Goal: Information Seeking & Learning: Learn about a topic

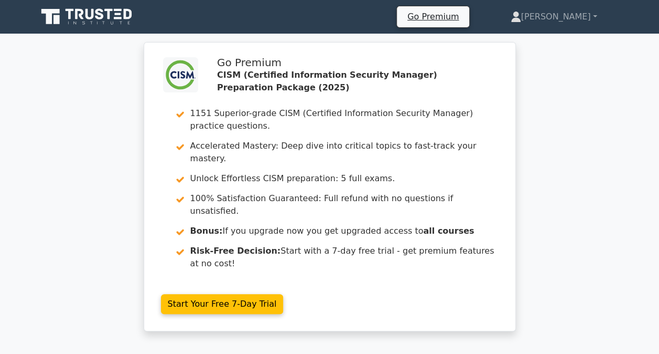
click at [620, 57] on div ".clsa-1{fill:#f6f7f8;}.clsa-2{fill:#6bb345;}.clsa-3{fill:#1d2e5c;} Go Premium C…" at bounding box center [329, 193] width 659 height 302
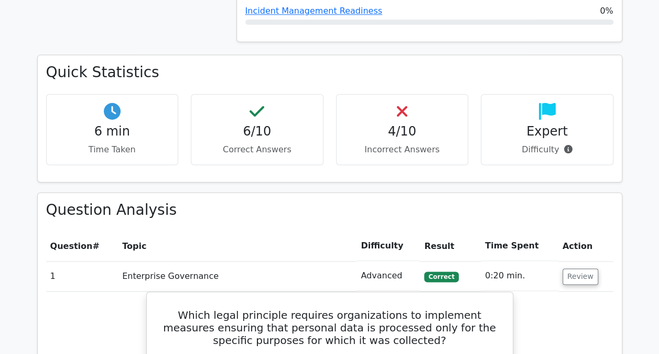
scroll to position [1364, 0]
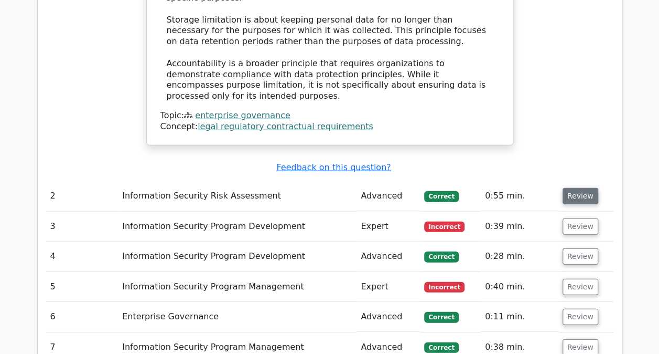
click at [569, 188] on button "Review" at bounding box center [581, 196] width 36 height 16
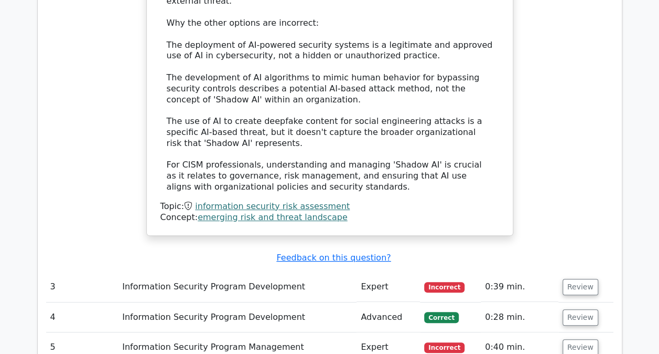
scroll to position [2046, 0]
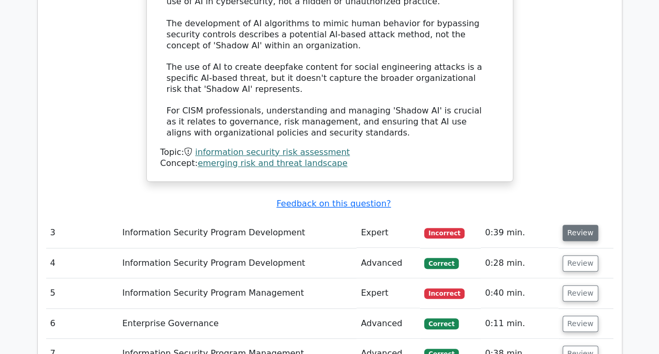
click at [571, 225] on button "Review" at bounding box center [581, 233] width 36 height 16
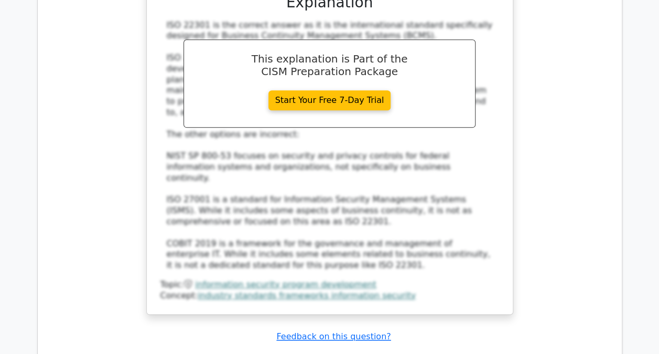
scroll to position [2623, 0]
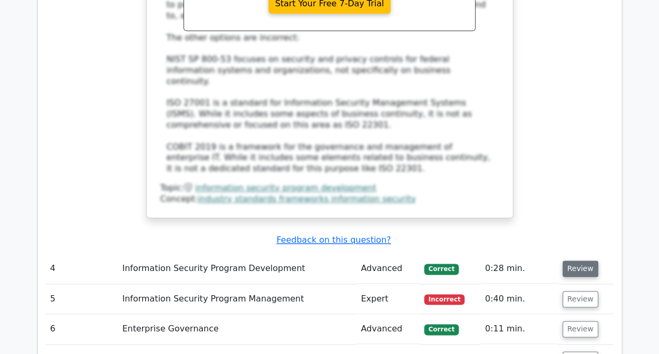
click at [581, 260] on button "Review" at bounding box center [581, 268] width 36 height 16
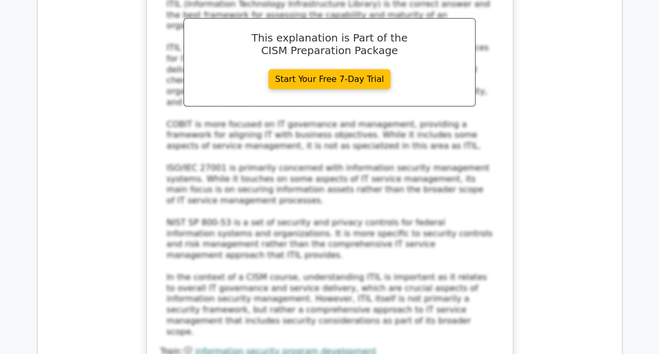
scroll to position [3200, 0]
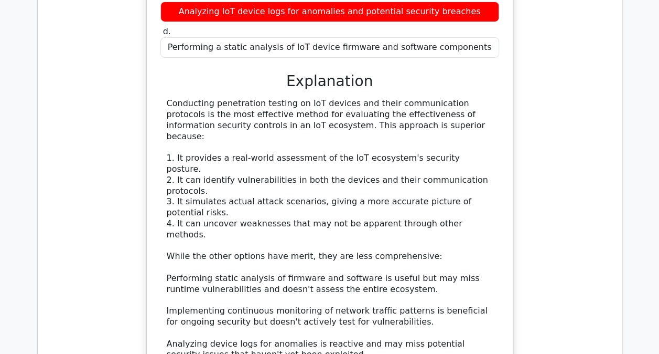
scroll to position [3777, 0]
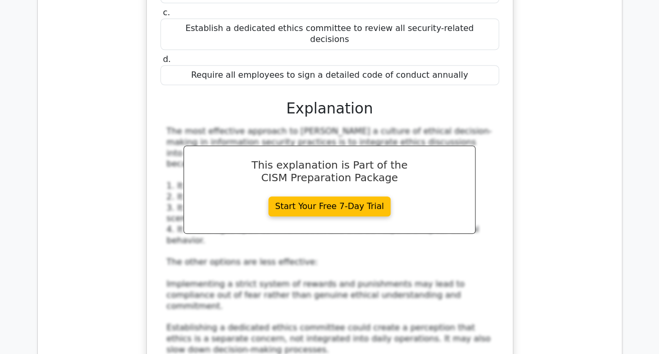
scroll to position [4459, 0]
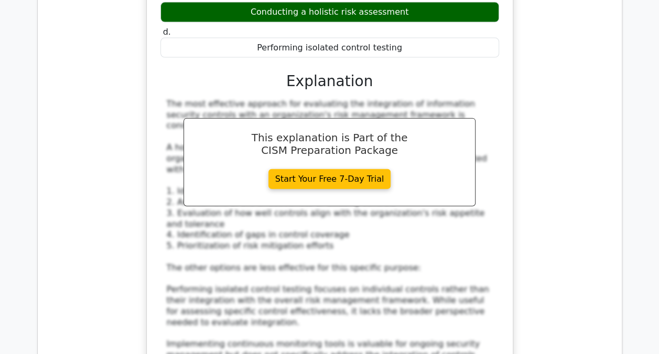
scroll to position [5141, 0]
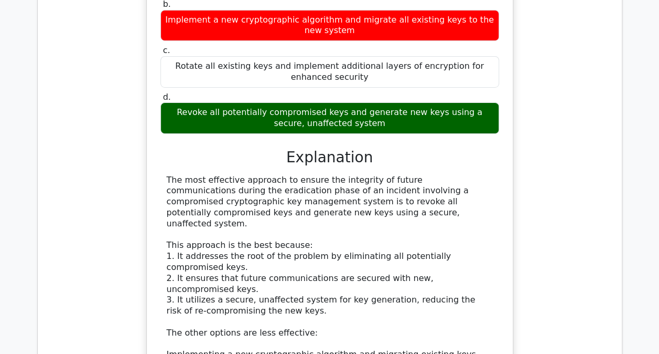
scroll to position [5771, 0]
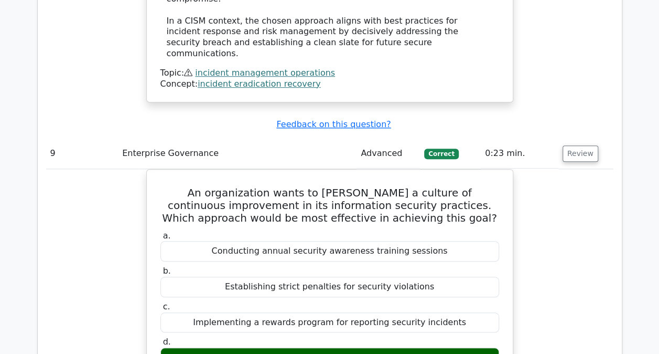
scroll to position [6453, 0]
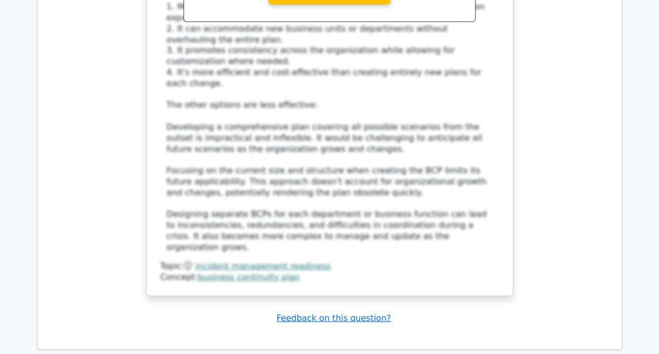
scroll to position [7449, 0]
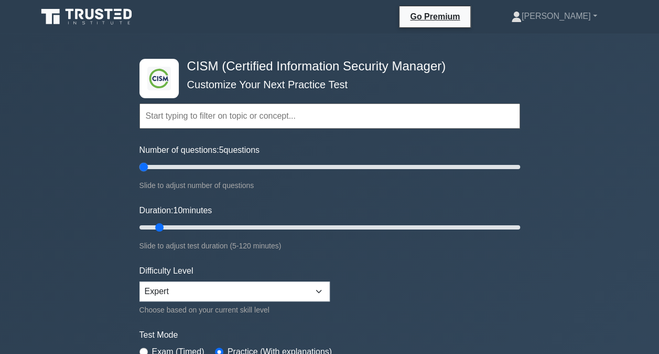
drag, startPoint x: 154, startPoint y: 167, endPoint x: 143, endPoint y: 167, distance: 11.0
type input "5"
click at [143, 167] on input "Number of questions: 5 questions" at bounding box center [330, 167] width 381 height 13
drag, startPoint x: 161, startPoint y: 222, endPoint x: 131, endPoint y: 223, distance: 29.4
type input "5"
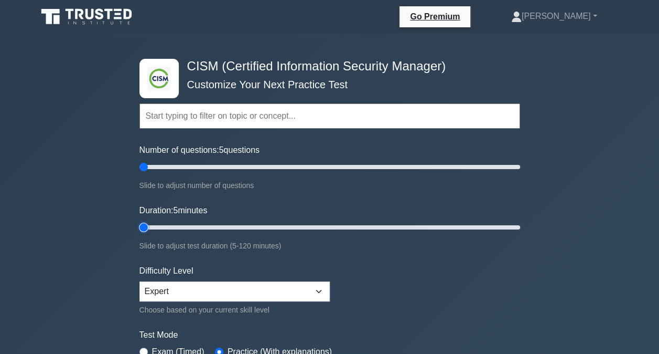
click at [140, 223] on input "Duration: 5 minutes" at bounding box center [330, 227] width 381 height 13
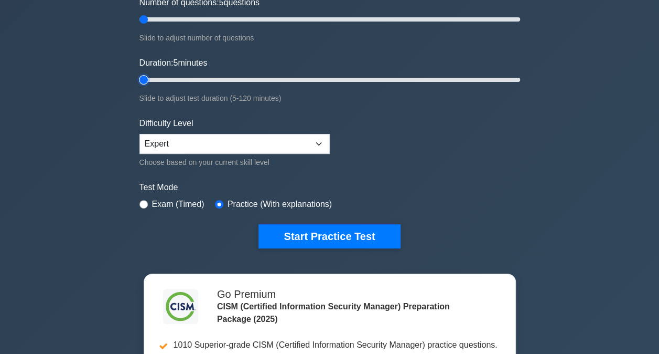
scroll to position [157, 0]
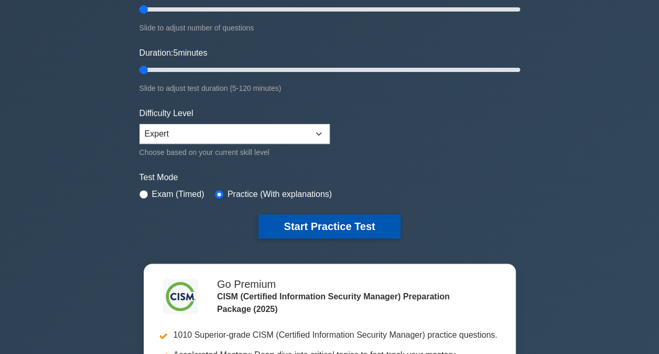
click at [300, 223] on button "Start Practice Test" at bounding box center [330, 226] width 142 height 24
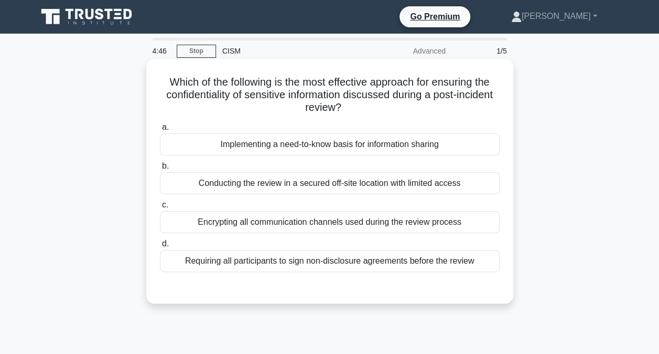
click at [347, 146] on div "Implementing a need-to-know basis for information sharing" at bounding box center [330, 144] width 340 height 22
click at [160, 131] on input "a. Implementing a need-to-know basis for information sharing" at bounding box center [160, 127] width 0 height 7
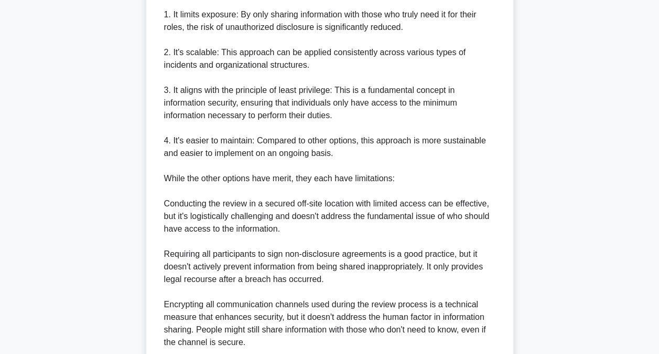
scroll to position [506, 0]
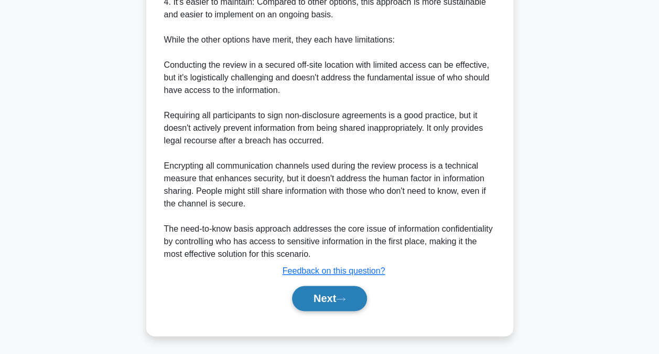
click at [325, 290] on button "Next" at bounding box center [329, 297] width 75 height 25
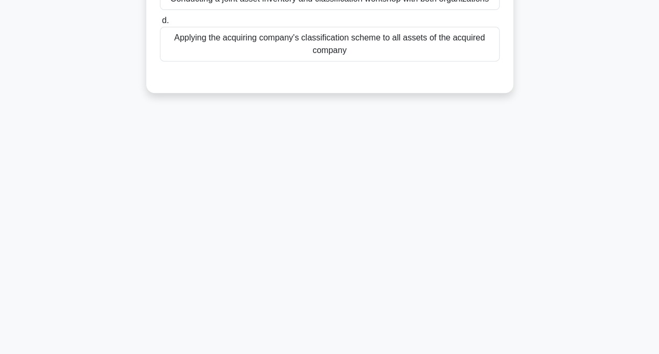
scroll to position [3, 0]
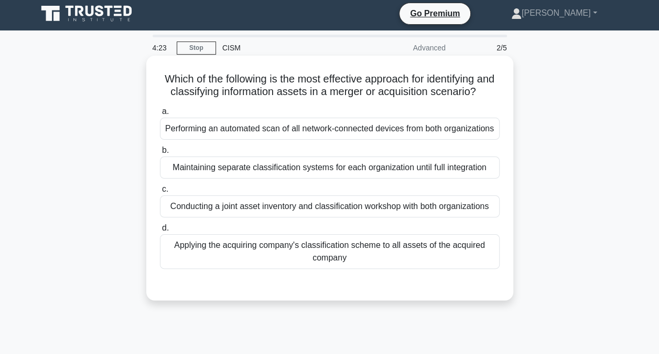
click at [352, 217] on div "Conducting a joint asset inventory and classification workshop with both organi…" at bounding box center [330, 206] width 340 height 22
click at [160, 193] on input "c. Conducting a joint asset inventory and classification workshop with both org…" at bounding box center [160, 189] width 0 height 7
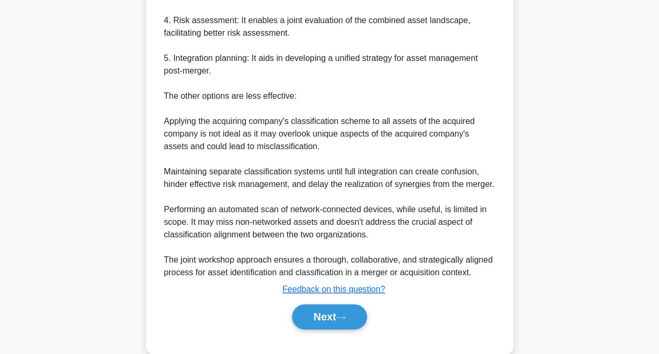
scroll to position [493, 0]
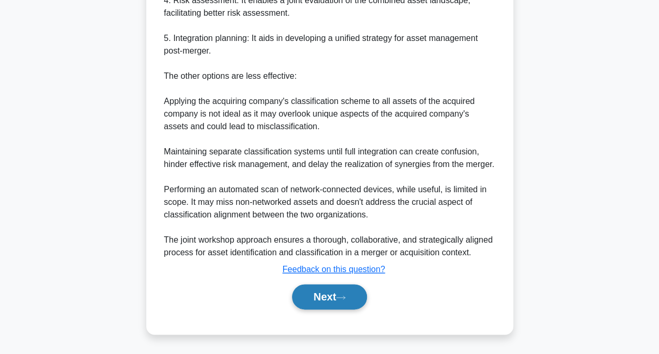
click at [323, 292] on button "Next" at bounding box center [329, 296] width 75 height 25
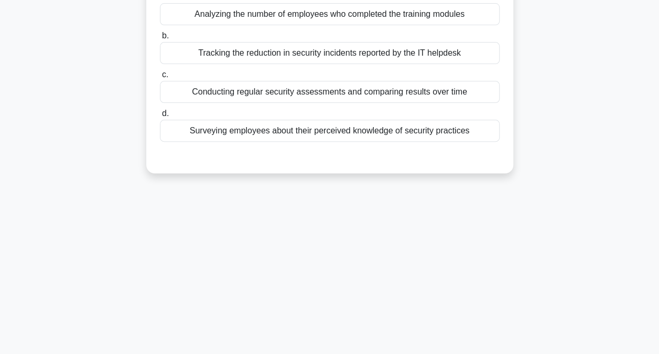
scroll to position [3, 0]
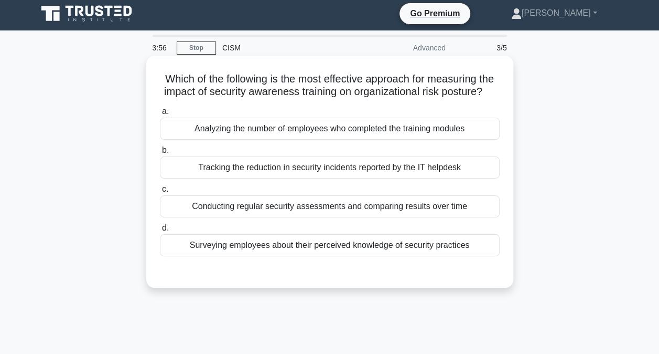
click at [347, 217] on div "Conducting regular security assessments and comparing results over time" at bounding box center [330, 206] width 340 height 22
click at [160, 193] on input "c. Conducting regular security assessments and comparing results over time" at bounding box center [160, 189] width 0 height 7
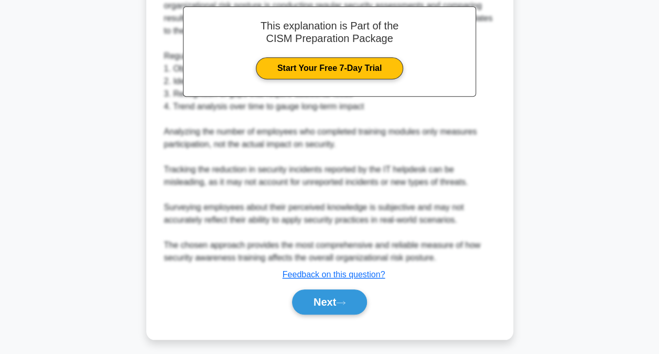
scroll to position [329, 0]
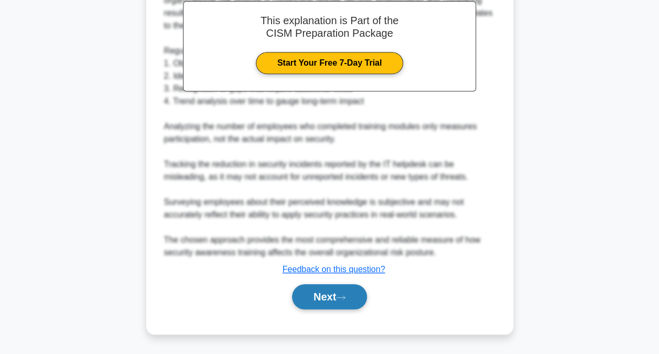
click at [318, 293] on button "Next" at bounding box center [329, 296] width 75 height 25
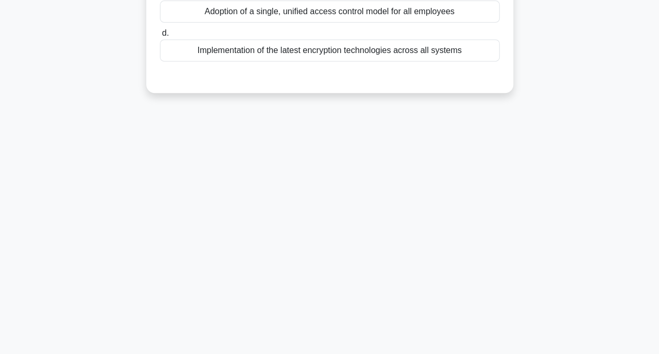
scroll to position [3, 0]
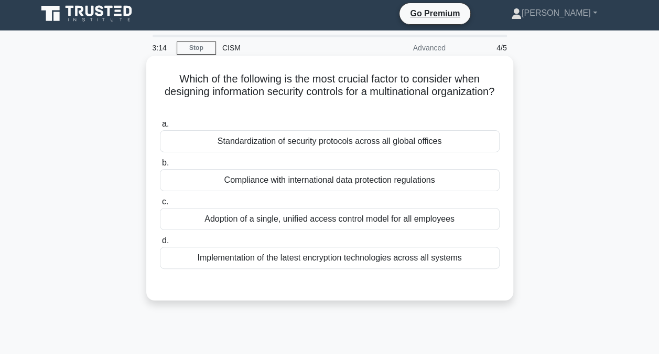
click at [333, 180] on div "Compliance with international data protection regulations" at bounding box center [330, 180] width 340 height 22
click at [160, 166] on input "b. Compliance with international data protection regulations" at bounding box center [160, 162] width 0 height 7
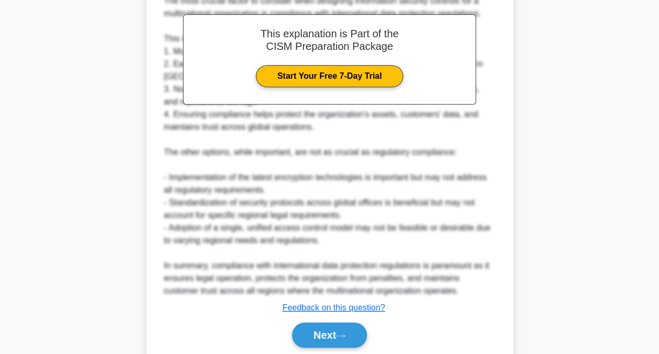
scroll to position [355, 0]
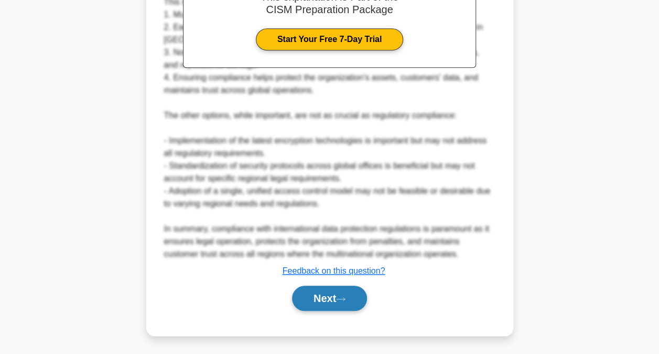
click at [321, 290] on button "Next" at bounding box center [329, 297] width 75 height 25
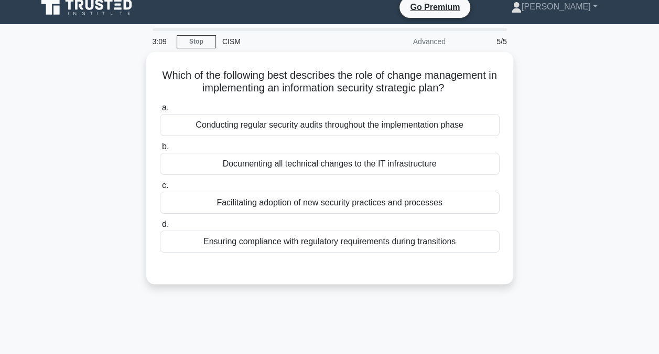
scroll to position [3, 0]
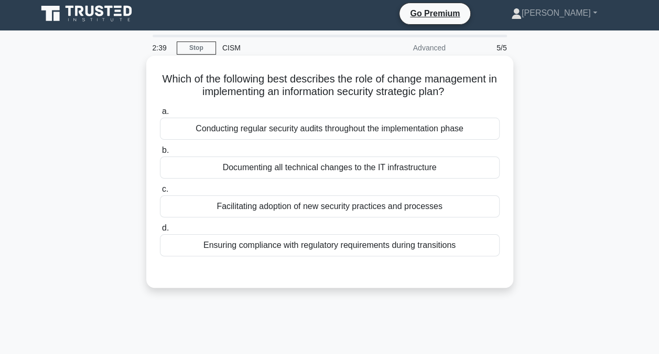
click at [322, 243] on div "Ensuring compliance with regulatory requirements during transitions" at bounding box center [330, 245] width 340 height 22
click at [160, 231] on input "d. Ensuring compliance with regulatory requirements during transitions" at bounding box center [160, 228] width 0 height 7
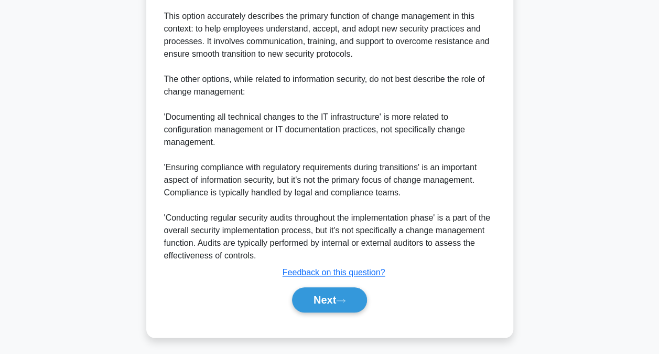
scroll to position [381, 0]
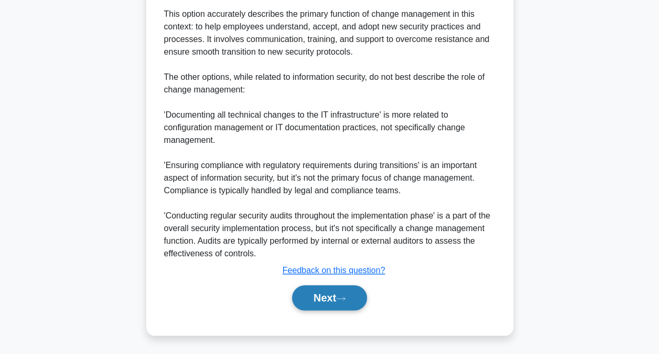
click at [317, 289] on button "Next" at bounding box center [329, 297] width 75 height 25
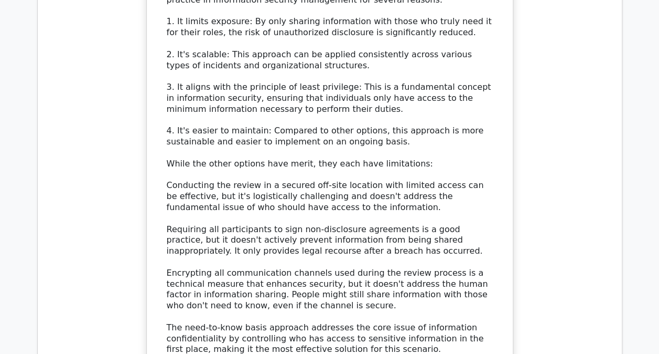
scroll to position [1312, 0]
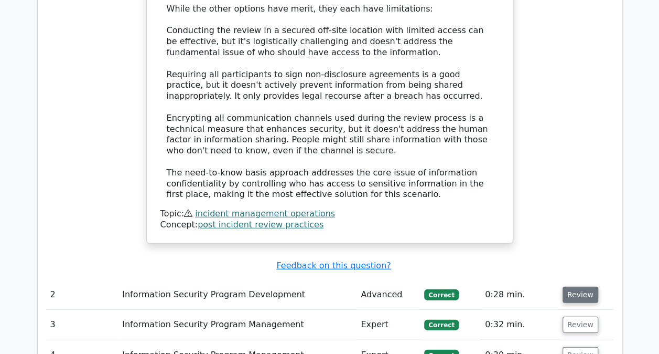
click at [574, 286] on button "Review" at bounding box center [581, 294] width 36 height 16
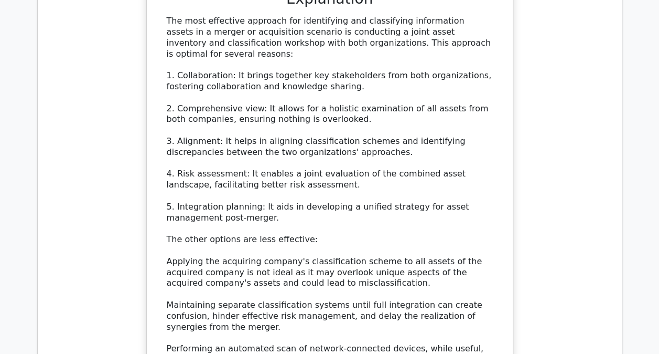
scroll to position [2046, 0]
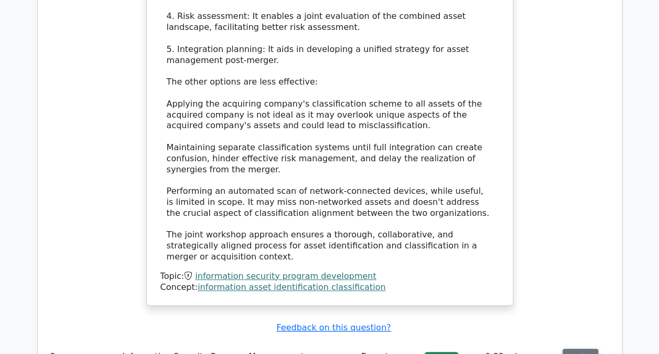
click at [575, 348] on button "Review" at bounding box center [581, 356] width 36 height 16
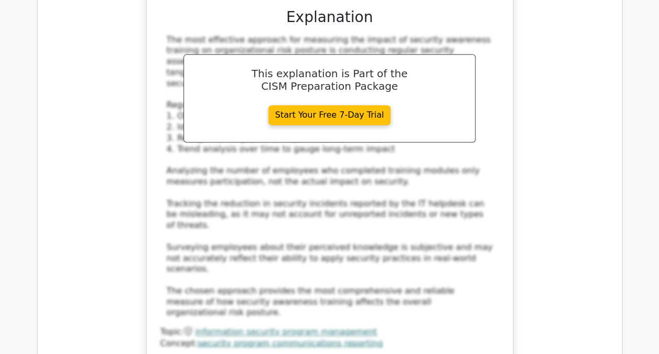
scroll to position [2676, 0]
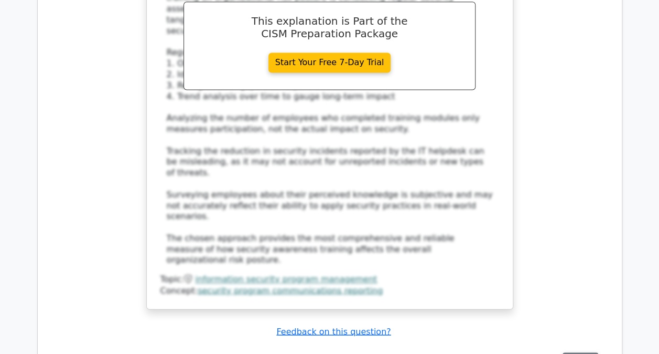
click at [579, 352] on button "Review" at bounding box center [581, 360] width 36 height 16
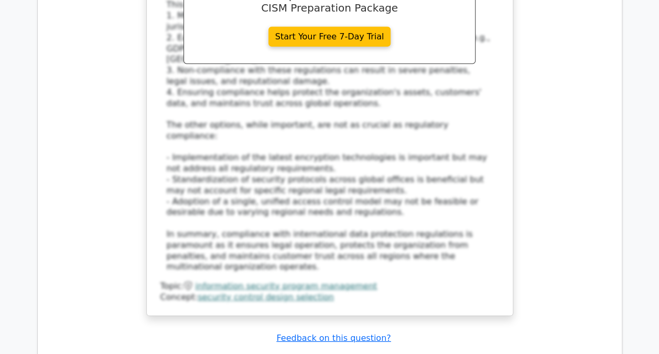
scroll to position [3358, 0]
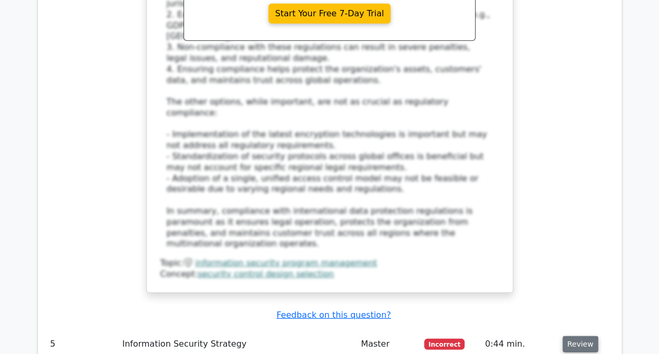
click at [573, 336] on button "Review" at bounding box center [581, 344] width 36 height 16
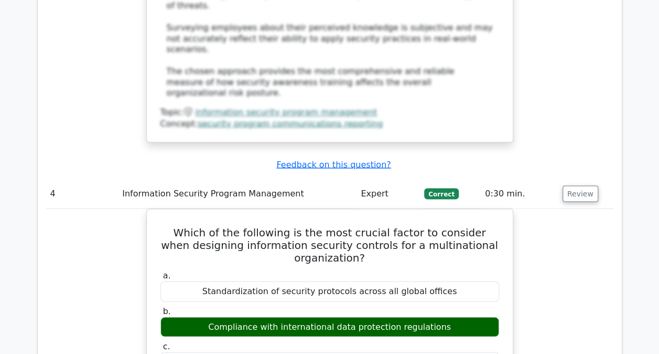
scroll to position [2781, 0]
